Goal: Information Seeking & Learning: Learn about a topic

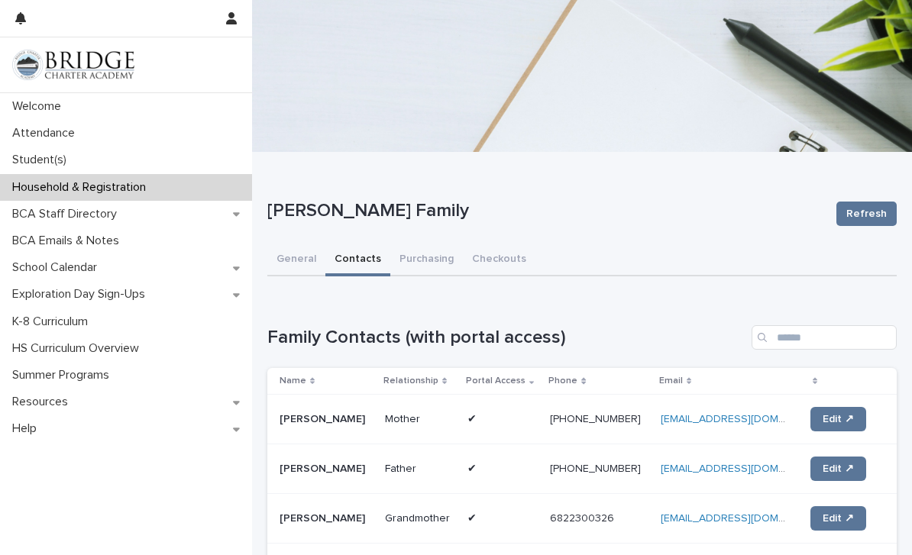
click at [50, 152] on div "Student(s)" at bounding box center [126, 160] width 252 height 27
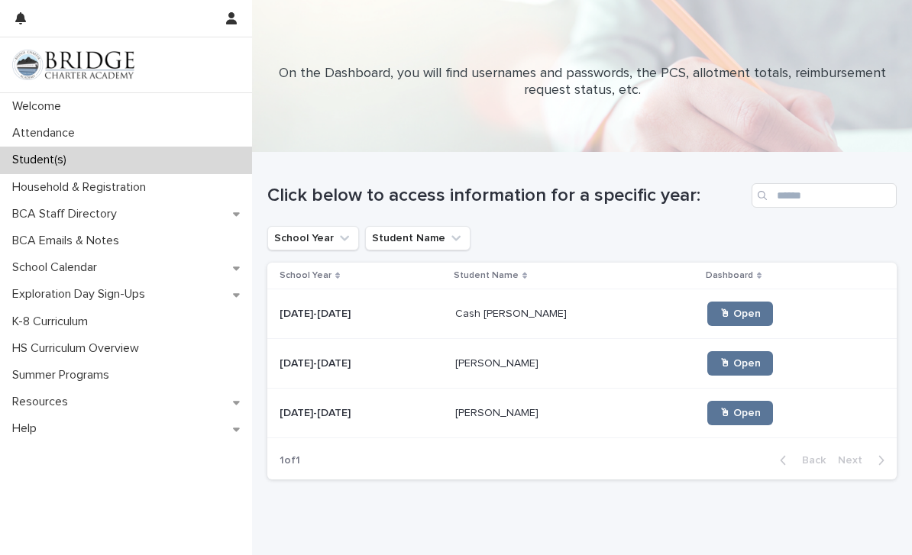
click at [707, 423] on link "🖱 Open" at bounding box center [740, 413] width 66 height 24
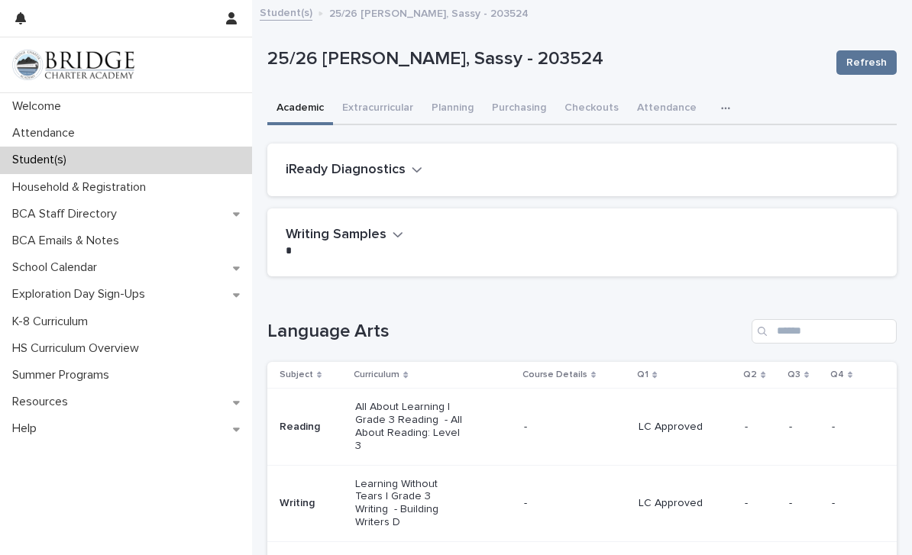
click at [434, 412] on p "All About Learning | Grade 3 Reading - All About Reading: Level 3" at bounding box center [409, 426] width 109 height 51
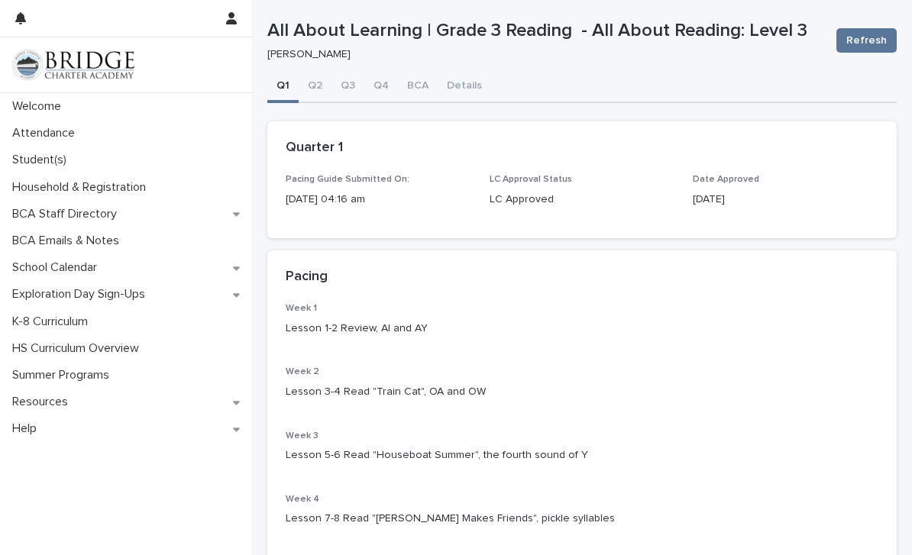
scroll to position [76, 0]
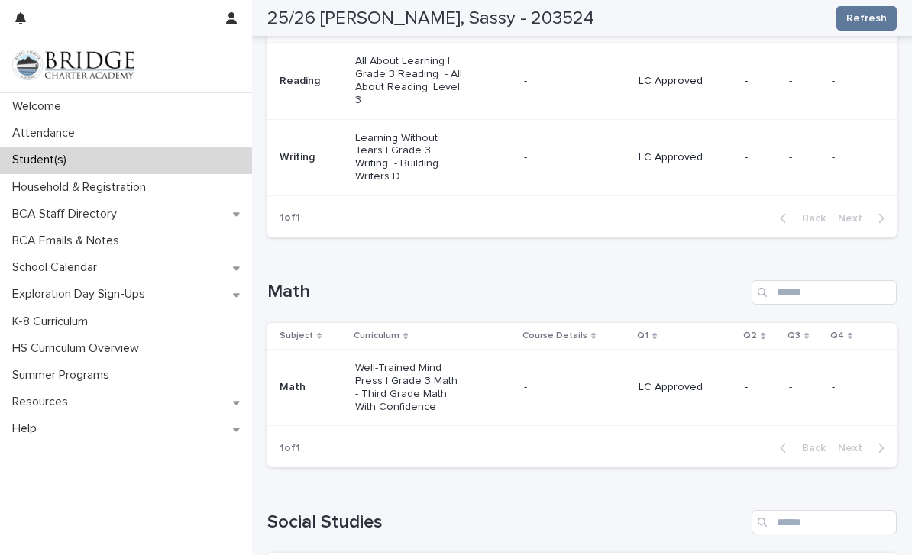
scroll to position [351, 0]
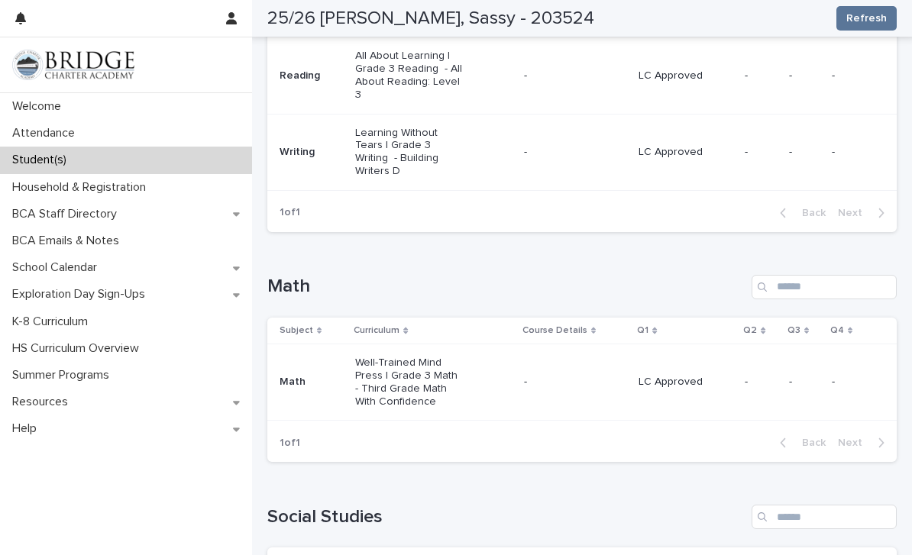
click at [412, 357] on p "Well-Trained Mind Press | Grade 3 Math - Third Grade Math With Confidence" at bounding box center [409, 382] width 109 height 51
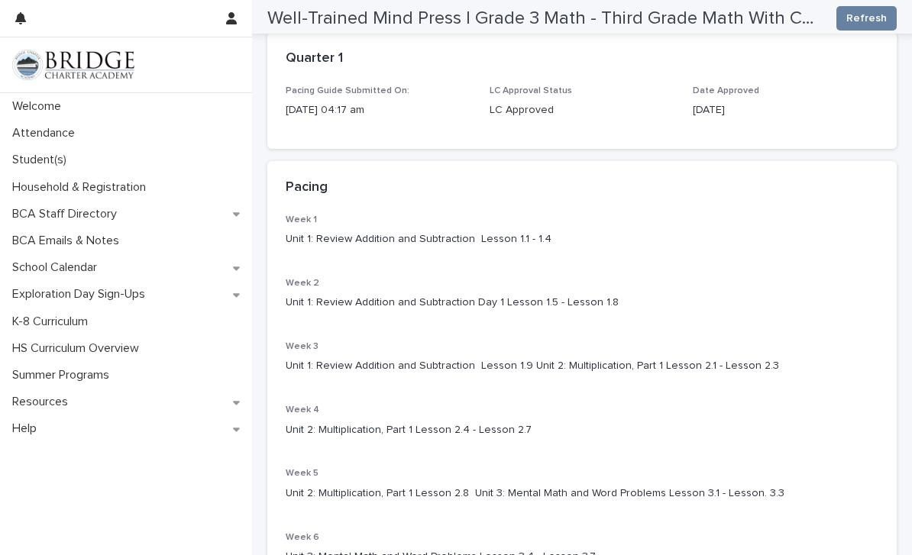
scroll to position [114, 0]
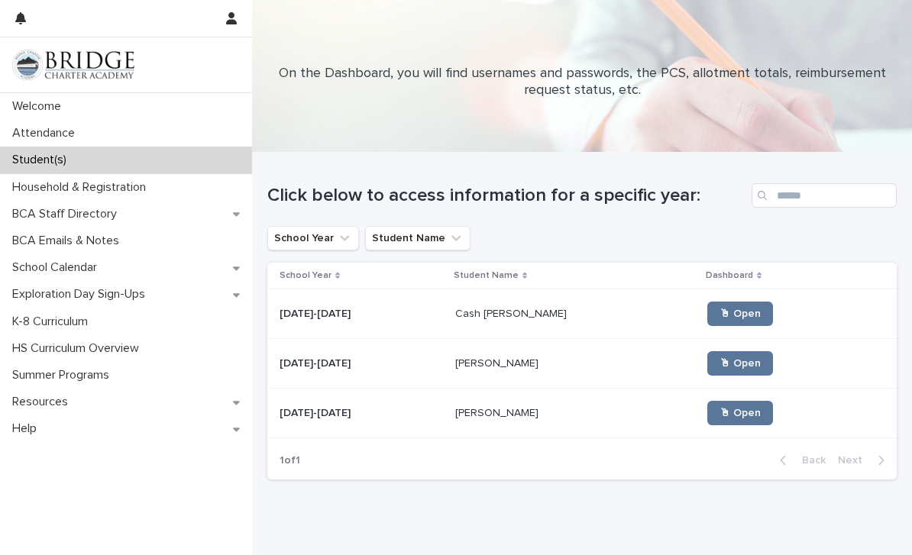
click at [707, 357] on link "🖱 Open" at bounding box center [740, 363] width 66 height 24
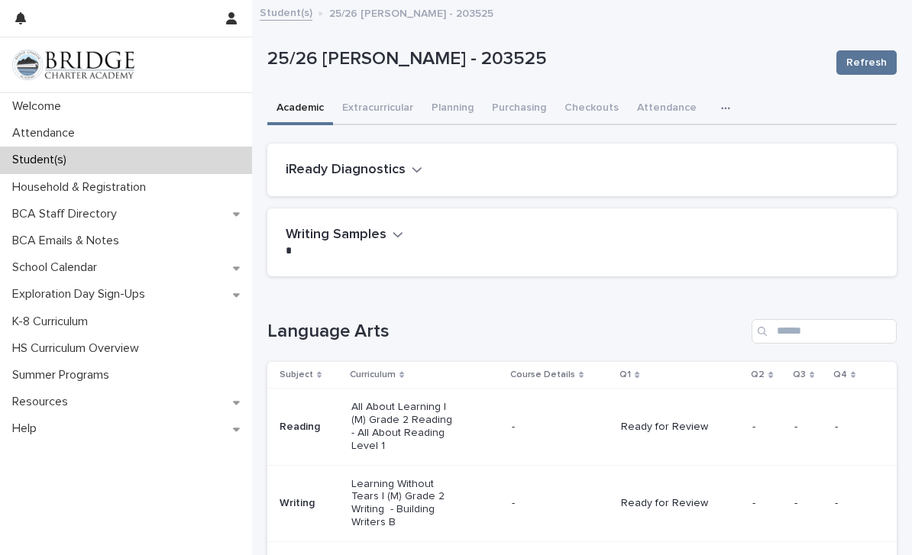
click at [437, 425] on p "All About Learning | (M) Grade 2 Reading - All About Reading Level 1" at bounding box center [405, 426] width 109 height 51
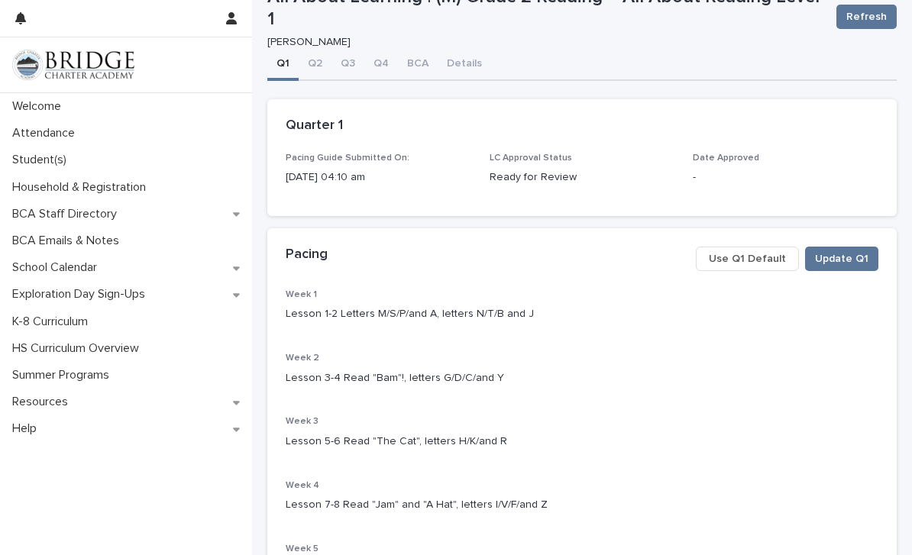
scroll to position [57, 0]
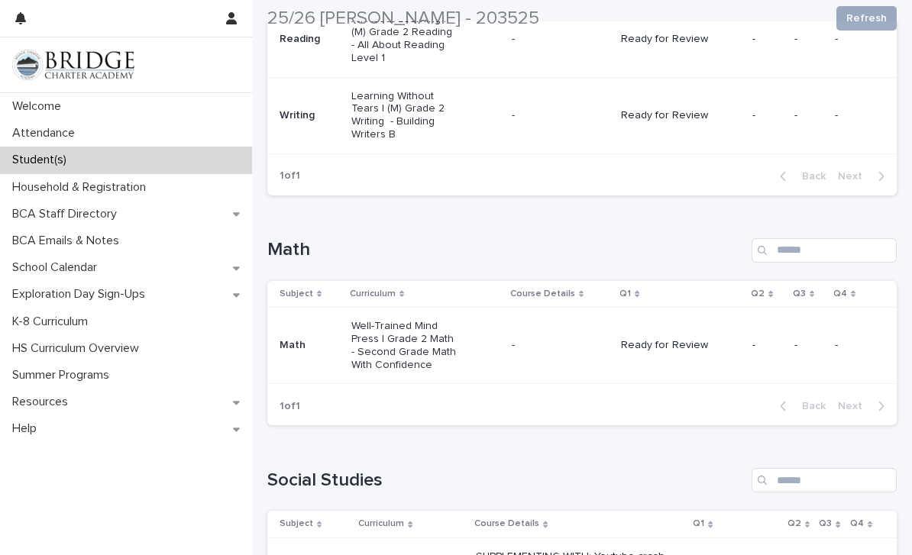
scroll to position [389, 0]
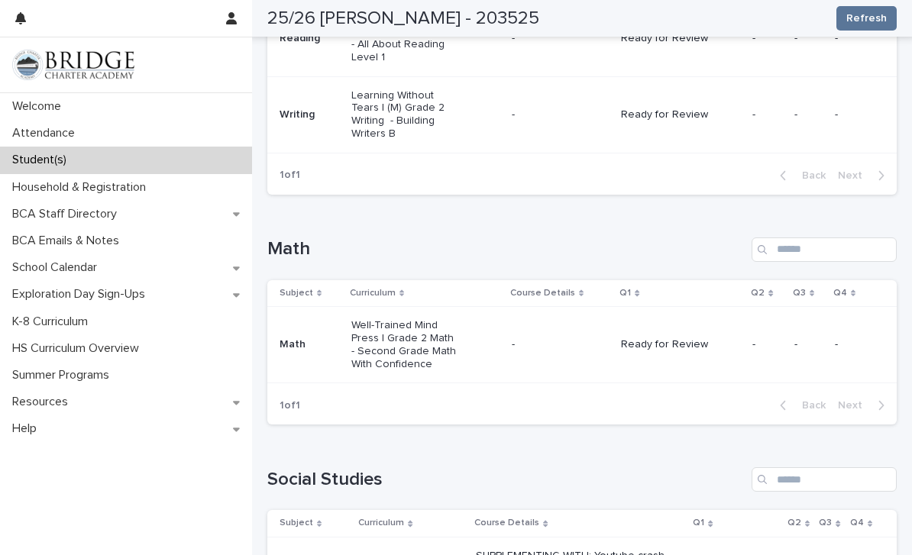
click at [416, 319] on p "Well-Trained Mind Press | Grade 2 Math - Second Grade Math With Confidence" at bounding box center [405, 344] width 109 height 51
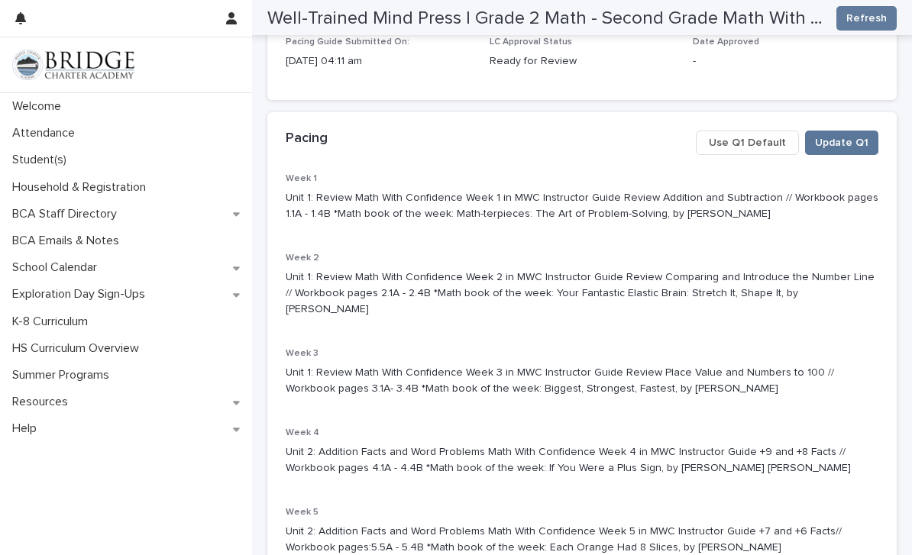
scroll to position [163, 0]
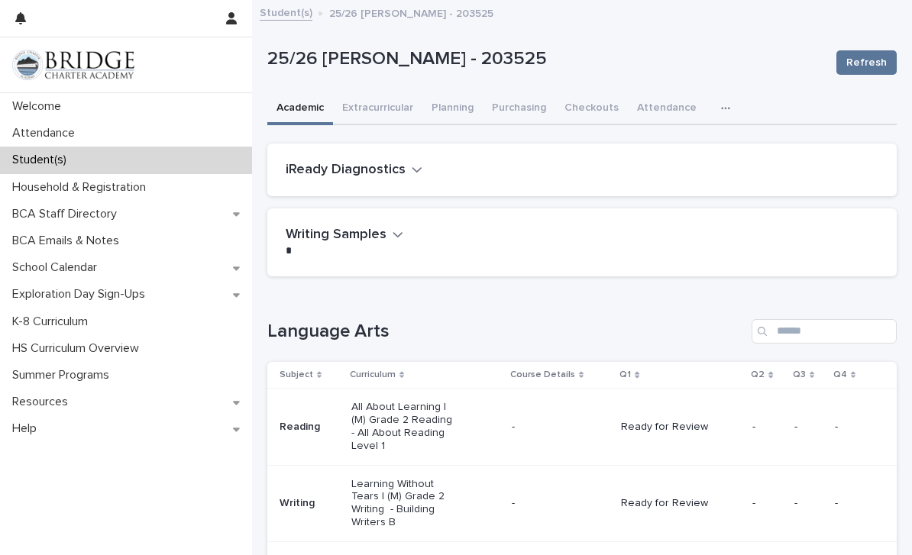
click at [299, 18] on link "Student(s)" at bounding box center [286, 12] width 53 height 18
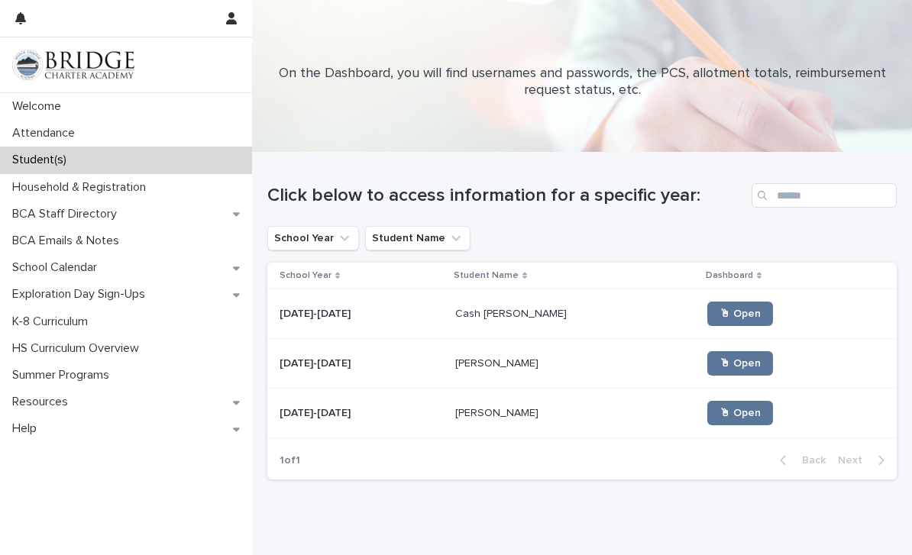
click at [719, 310] on span "🖱 Open" at bounding box center [739, 314] width 41 height 11
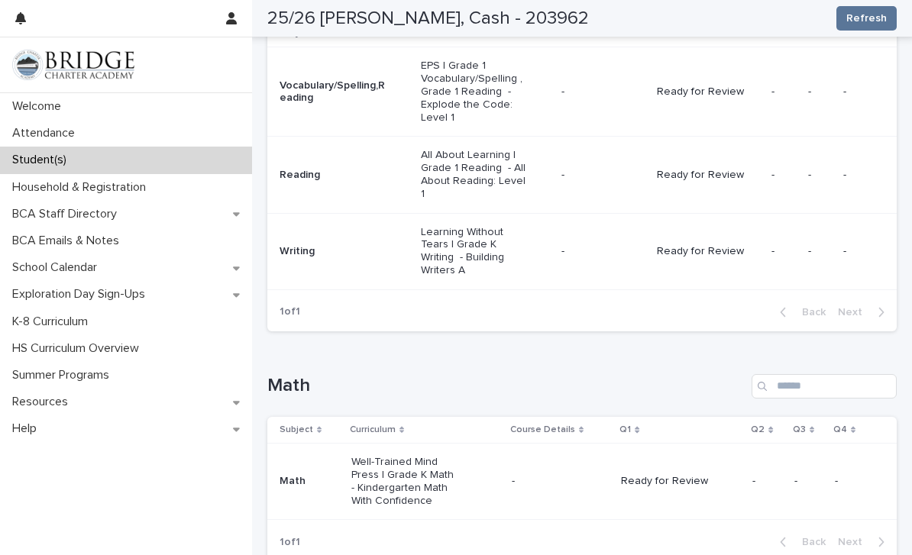
scroll to position [343, 0]
click at [415, 454] on p "Well-Trained Mind Press | Grade K Math - Kindergarten Math With Confidence" at bounding box center [405, 479] width 109 height 51
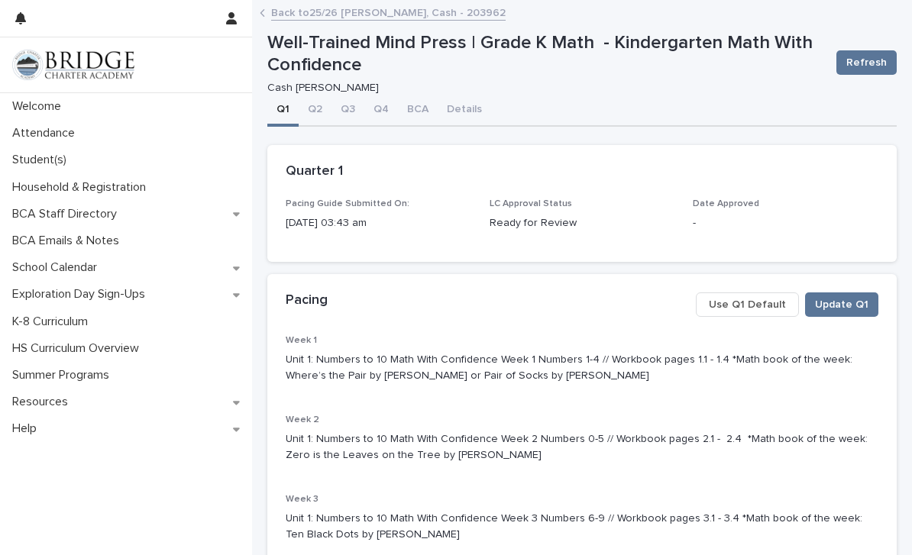
click at [412, 19] on link "Back to 25/26 [PERSON_NAME], Cash - 203962" at bounding box center [388, 12] width 234 height 18
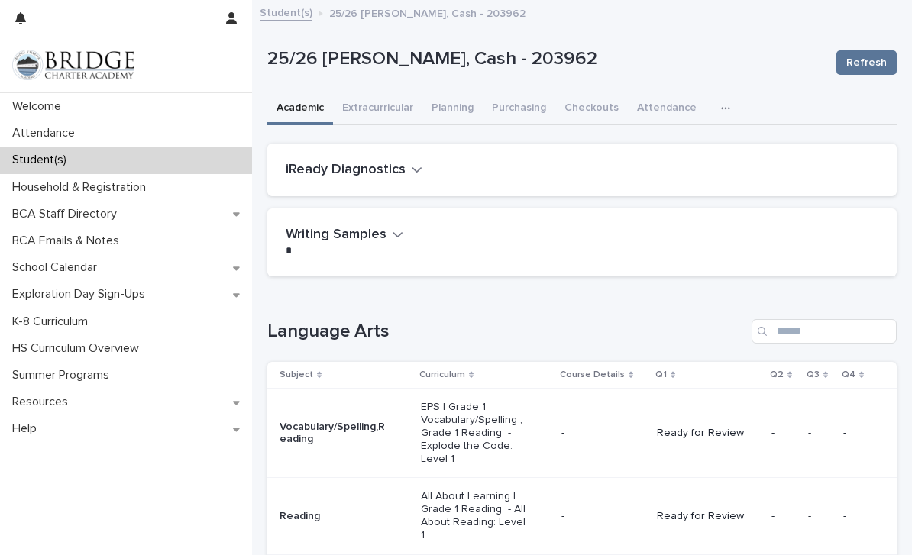
click at [291, 15] on link "Student(s)" at bounding box center [286, 12] width 53 height 18
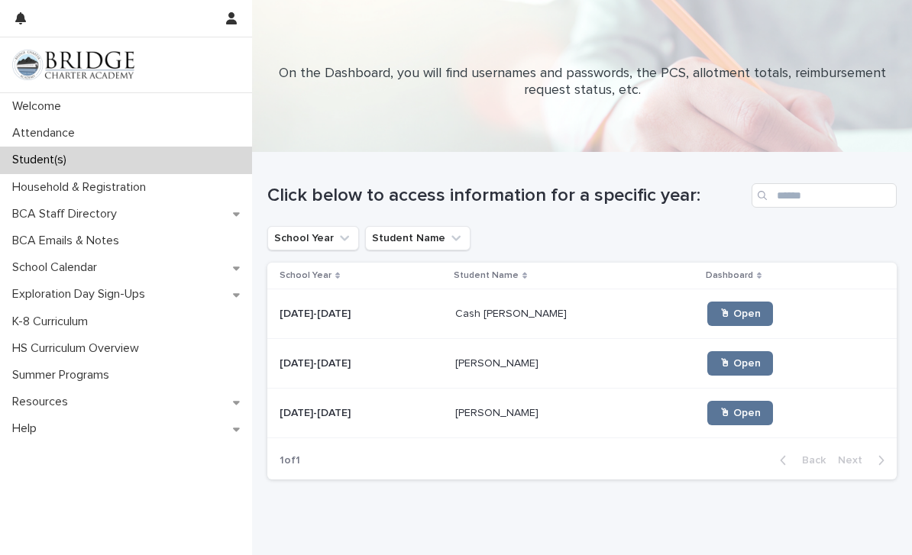
click at [635, 367] on p at bounding box center [575, 363] width 240 height 13
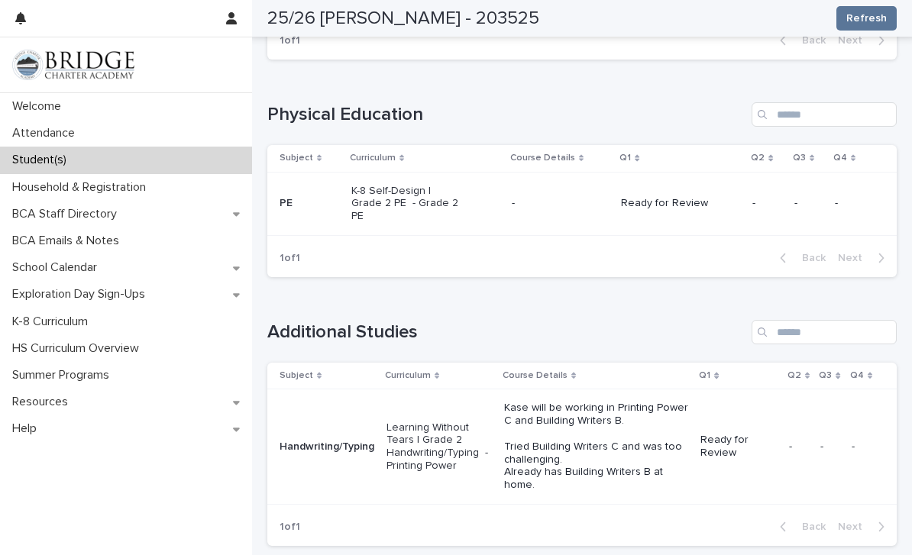
scroll to position [1291, 0]
click at [557, 402] on p "Kase will be working in Printing Power C and Building Writers B. Tried Building…" at bounding box center [596, 447] width 184 height 90
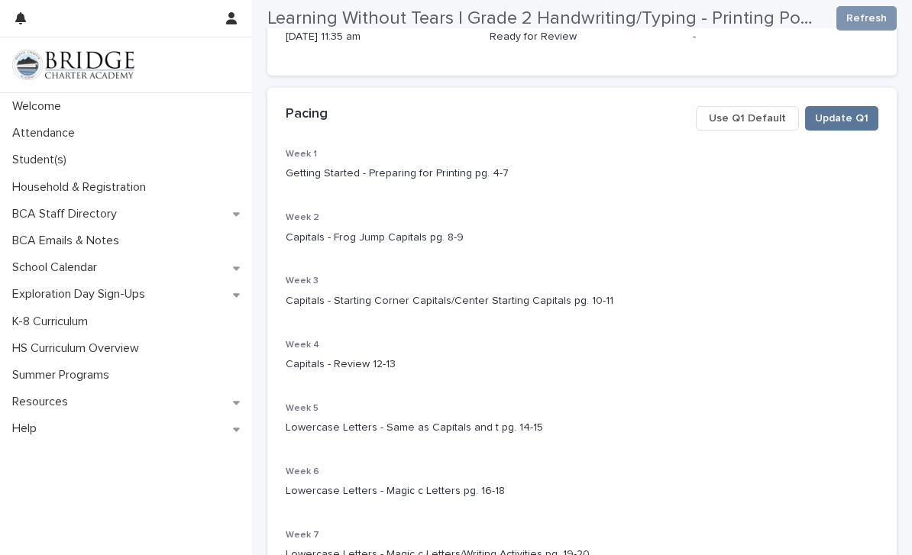
scroll to position [204, 0]
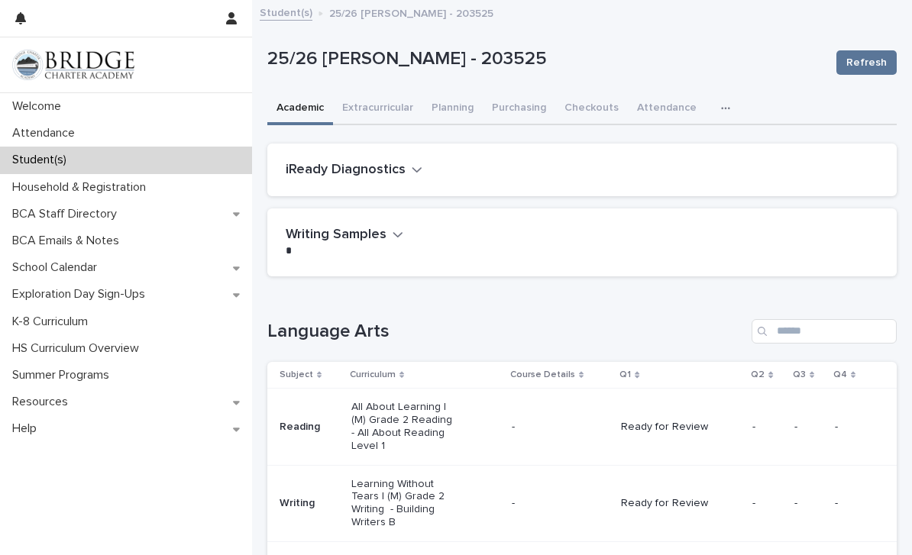
click at [296, 15] on link "Student(s)" at bounding box center [286, 12] width 53 height 18
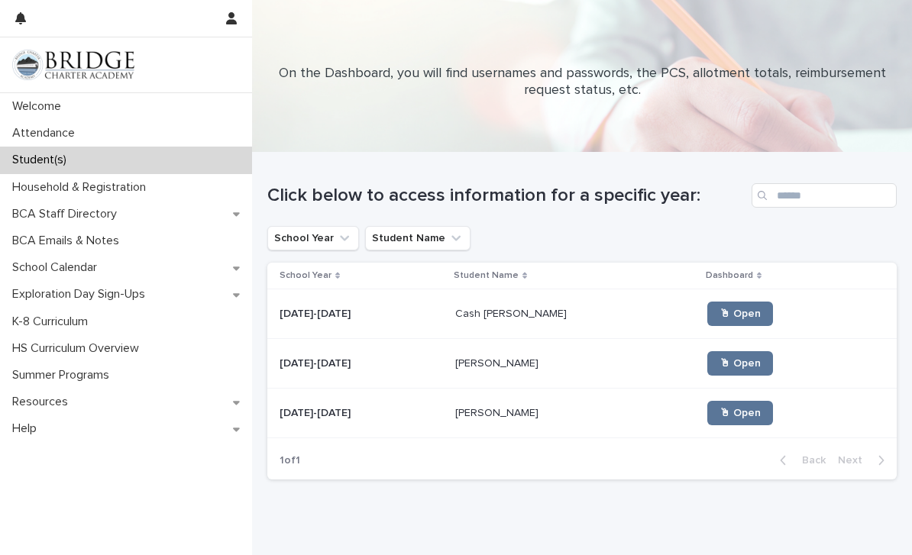
click at [707, 321] on link "🖱 Open" at bounding box center [740, 314] width 66 height 24
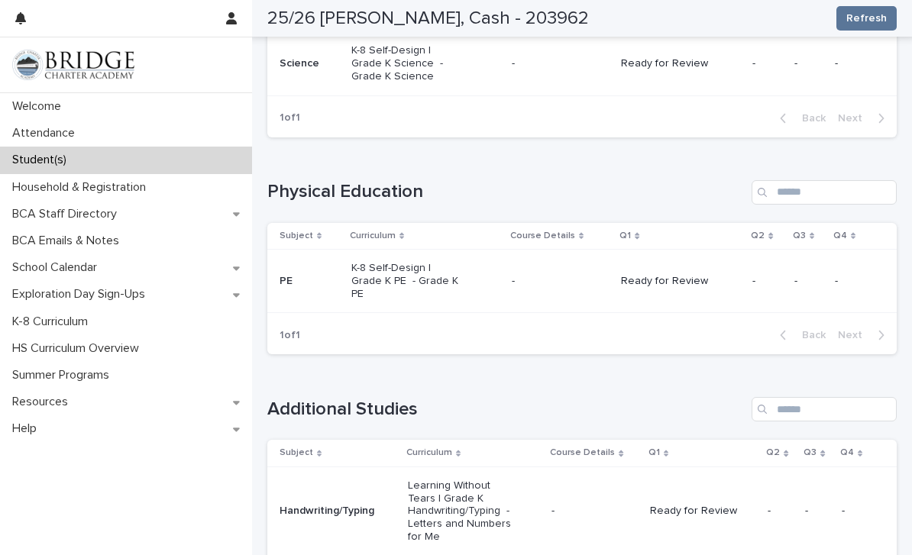
scroll to position [1223, 0]
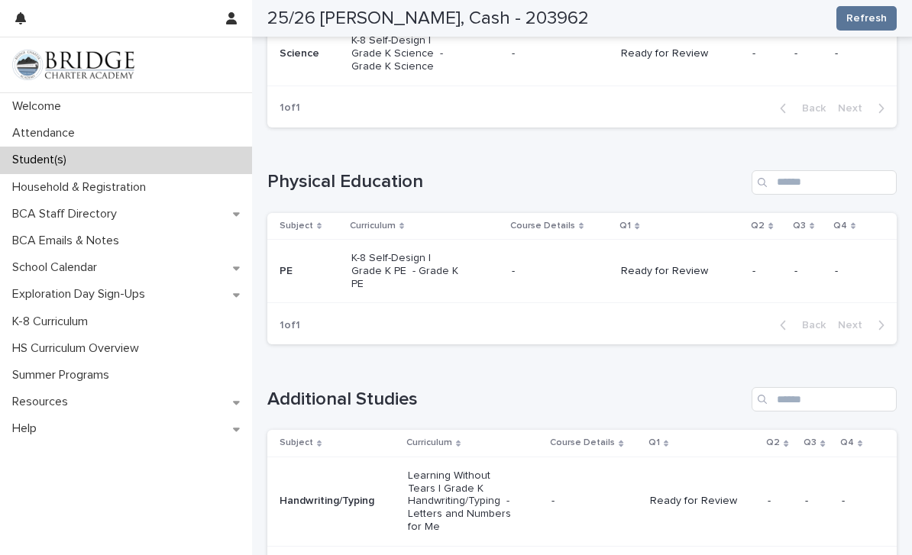
click at [467, 470] on p "Learning Without Tears | Grade K Handwriting/Typing - Letters and Numbers for Me" at bounding box center [462, 502] width 109 height 64
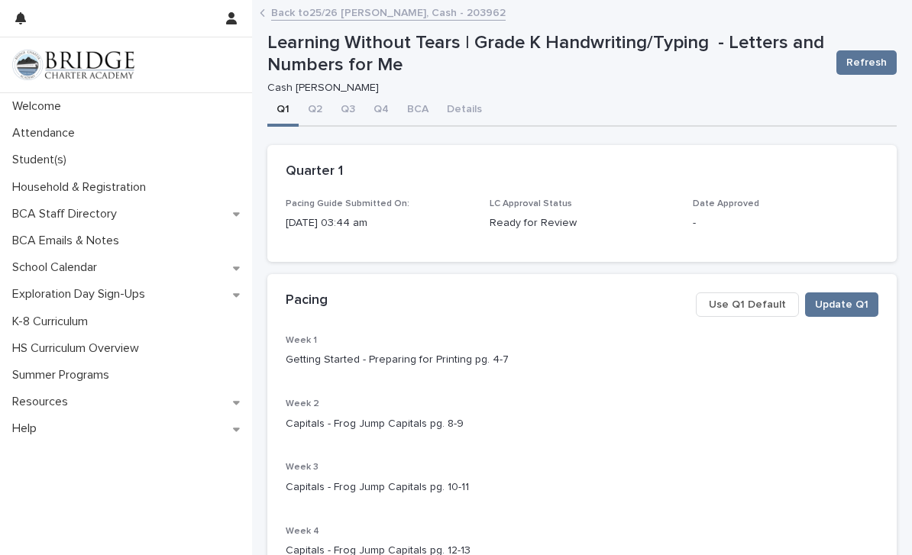
click at [331, 14] on link "Back to 25/26 [PERSON_NAME], Cash - 203962" at bounding box center [388, 12] width 234 height 18
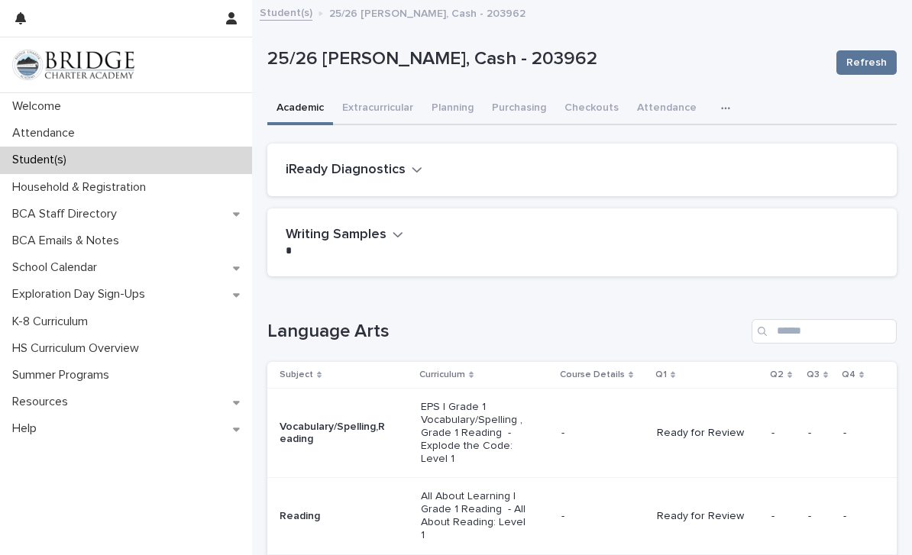
click at [284, 17] on link "Student(s)" at bounding box center [286, 12] width 53 height 18
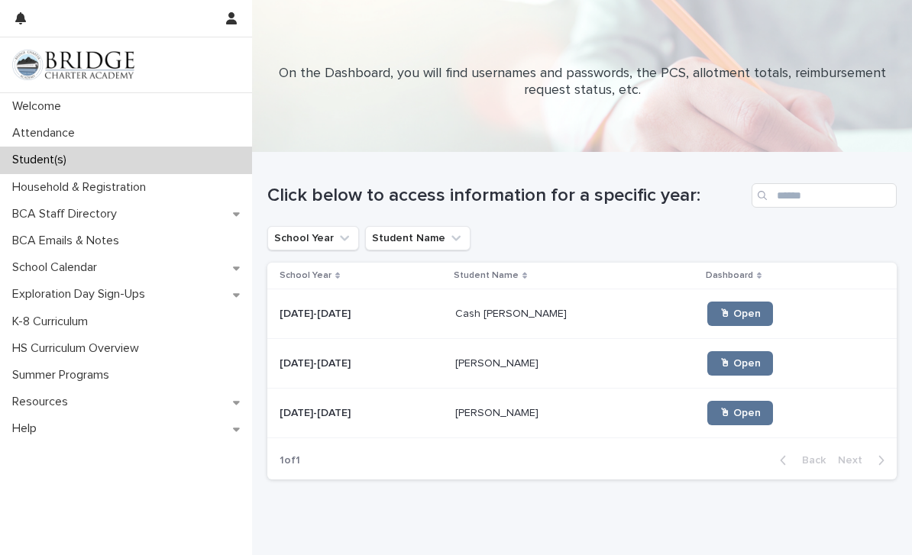
click at [719, 412] on span "🖱 Open" at bounding box center [739, 413] width 41 height 11
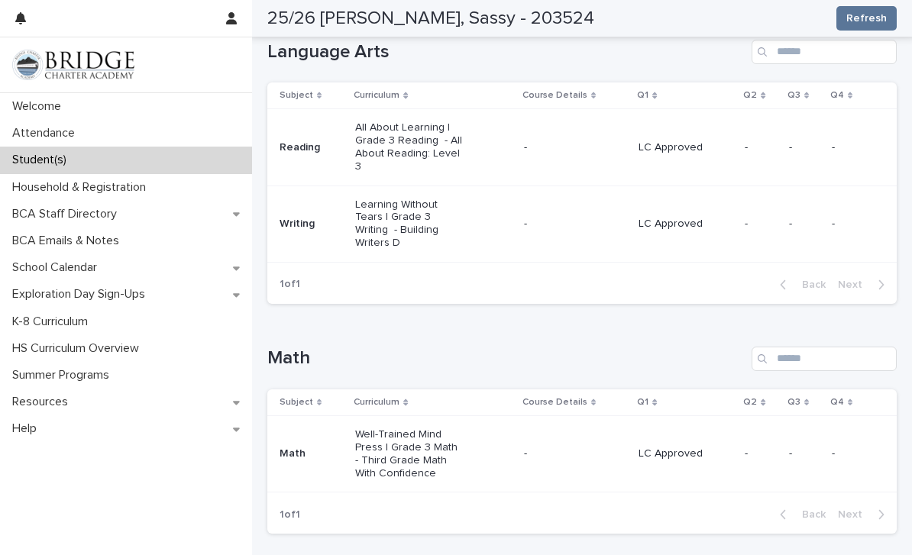
scroll to position [277, 0]
click at [444, 204] on p "Learning Without Tears | Grade 3 Writing - Building Writers D" at bounding box center [409, 226] width 109 height 51
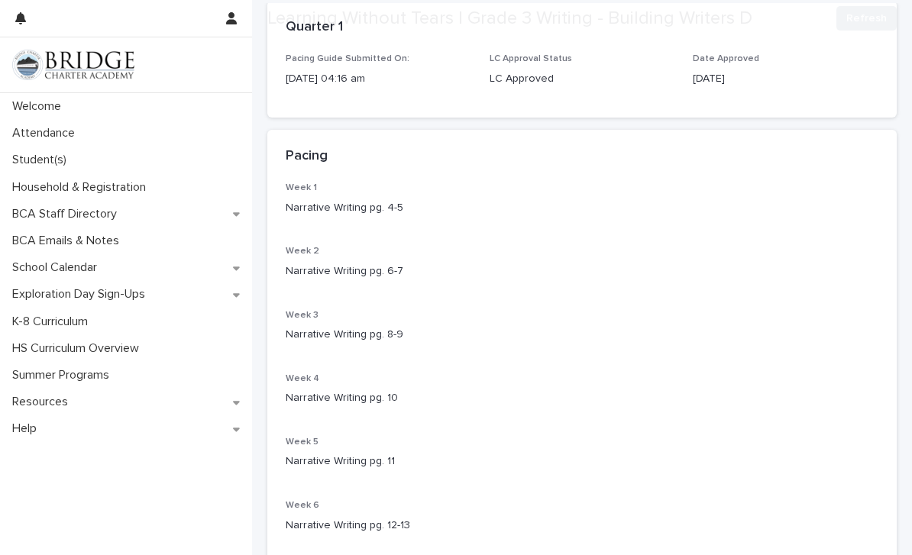
scroll to position [151, 0]
